Goal: Use online tool/utility: Use online tool/utility

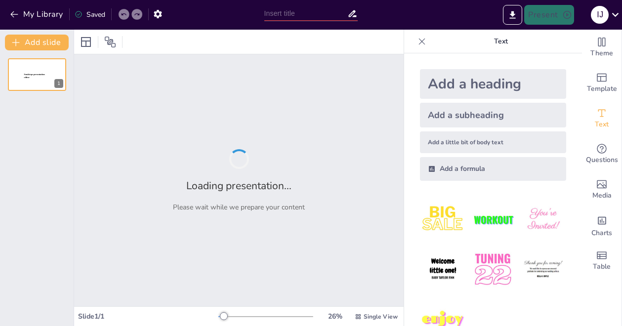
type input "Wissenschaftliches Arbeiten: Schlüsselkompetenzen für OTA/ATA Auszubildende"
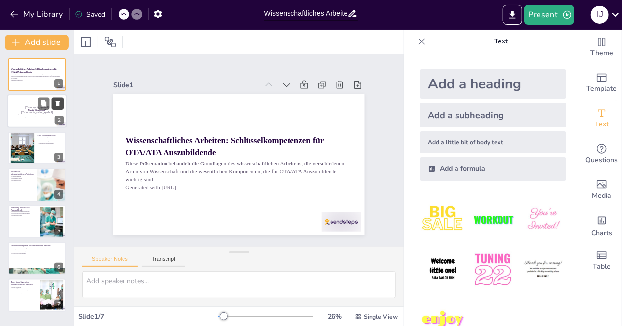
click at [56, 105] on icon at bounding box center [58, 103] width 4 height 5
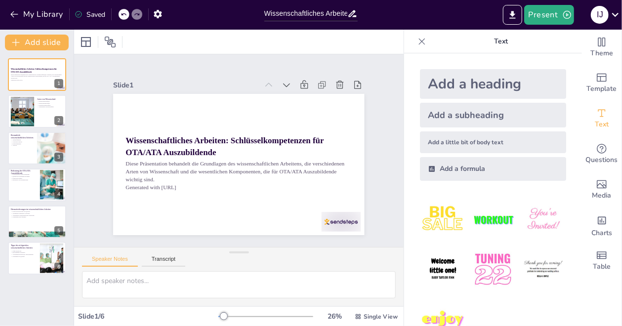
click at [170, 52] on div at bounding box center [239, 42] width 330 height 24
click at [38, 114] on div at bounding box center [36, 112] width 59 height 34
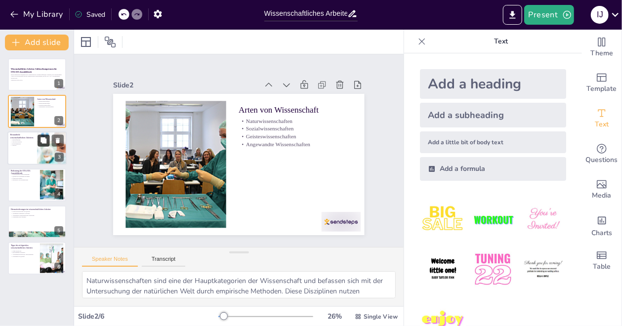
click at [42, 146] on button at bounding box center [44, 140] width 12 height 12
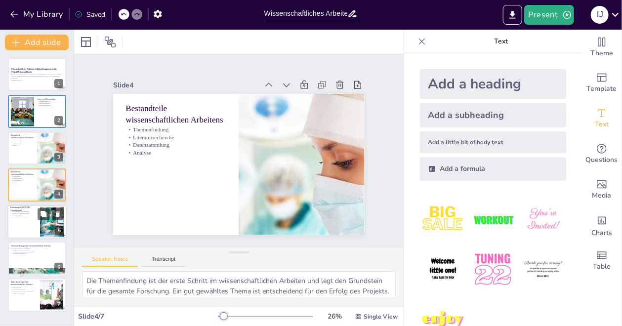
click at [44, 223] on div at bounding box center [52, 222] width 48 height 30
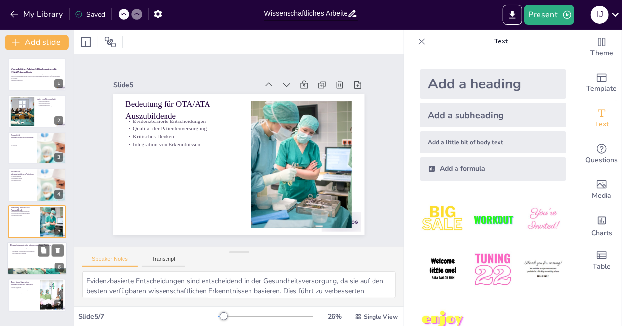
click at [19, 254] on p "Schulungen und Übungen" at bounding box center [36, 254] width 53 height 2
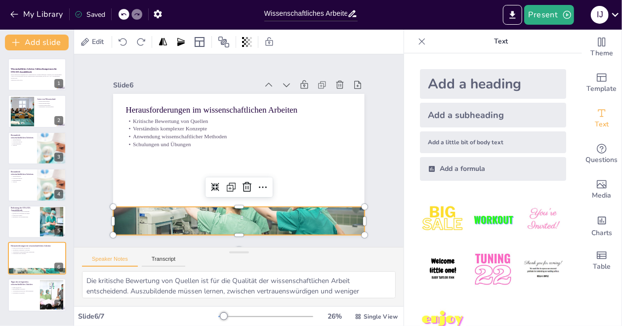
click at [248, 213] on div at bounding box center [238, 221] width 251 height 144
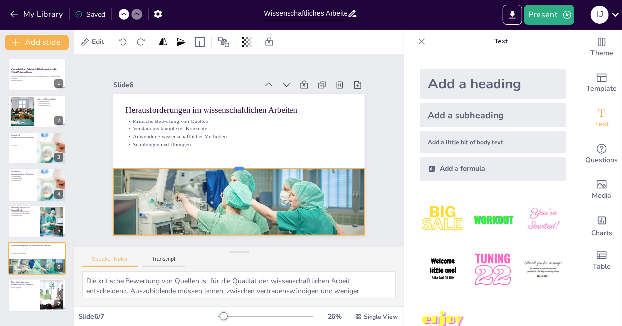
drag, startPoint x: 234, startPoint y: 202, endPoint x: 230, endPoint y: 164, distance: 38.3
click at [230, 164] on div at bounding box center [238, 165] width 251 height 8
click at [21, 292] on p "Steigerung der Qualität" at bounding box center [23, 293] width 27 height 2
type textarea "Eine frühe Recherche ist entscheidend, um ausreichend Zeit für die Bearbeitung …"
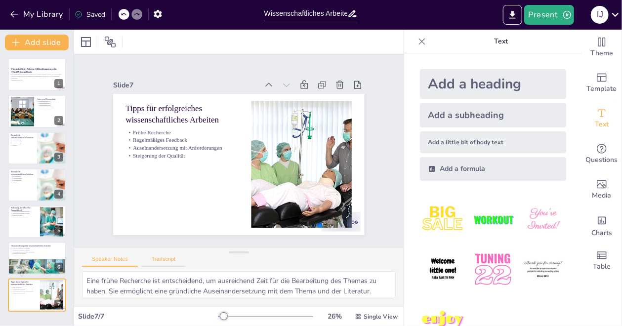
click at [166, 259] on button "Transcript" at bounding box center [164, 261] width 44 height 11
click at [40, 84] on div at bounding box center [36, 75] width 59 height 34
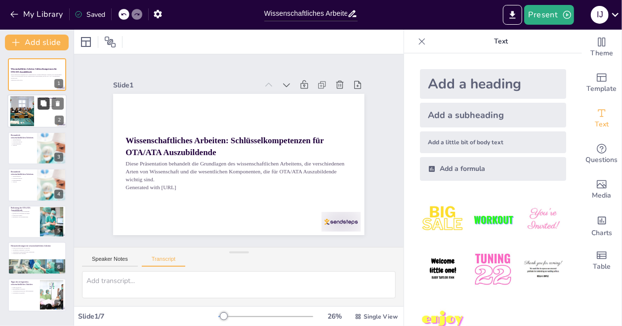
click at [45, 106] on icon at bounding box center [44, 104] width 6 height 6
type textarea "In dieser Sektion werden wir die verschiedenen Arten von Wissenschaft untersuch…"
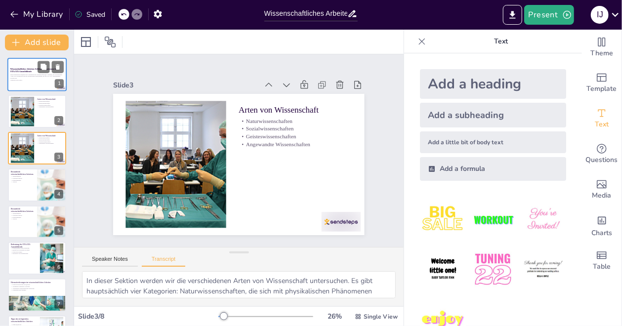
click at [43, 73] on div "Diese Präsentation behandelt die Grundlagen des wissenschaftlichen Arbeitens, d…" at bounding box center [36, 77] width 53 height 8
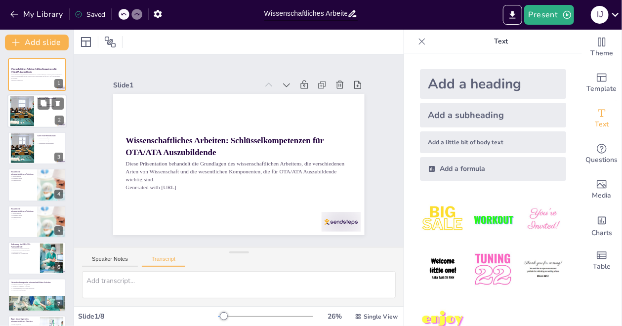
click at [37, 112] on div at bounding box center [36, 112] width 59 height 34
type textarea "In dieser Sektion werden wir die verschiedenen Arten von Wissenschaft untersuch…"
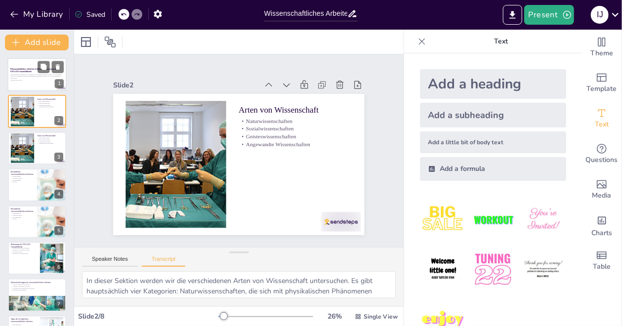
click at [39, 82] on div at bounding box center [36, 75] width 59 height 34
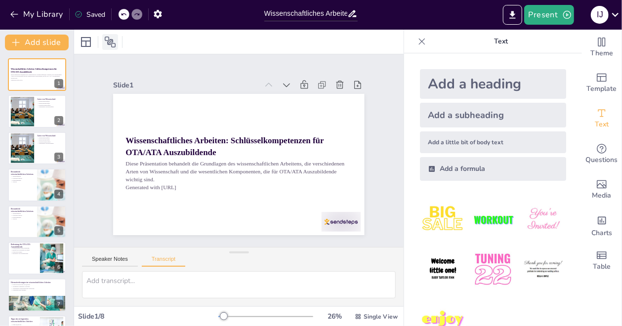
click at [115, 44] on icon at bounding box center [110, 42] width 11 height 11
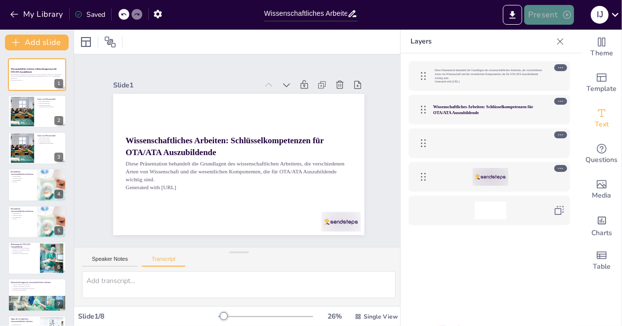
click at [547, 12] on button "Present" at bounding box center [548, 15] width 49 height 20
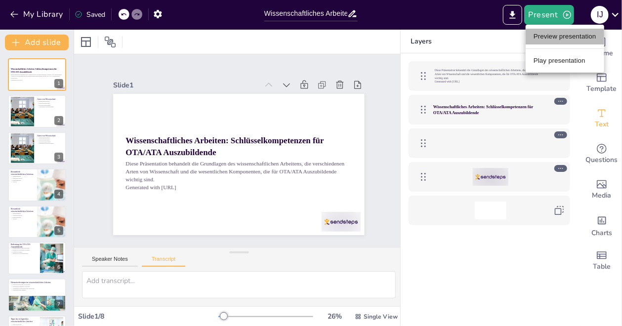
click at [544, 38] on li "Preview presentation" at bounding box center [565, 37] width 79 height 16
